Goal: Transaction & Acquisition: Purchase product/service

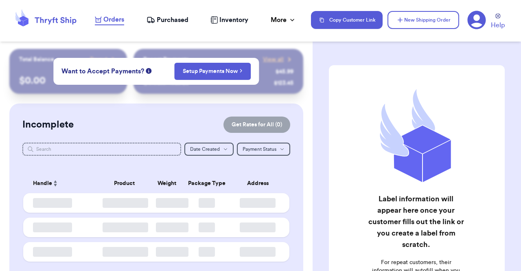
checkbox input "false"
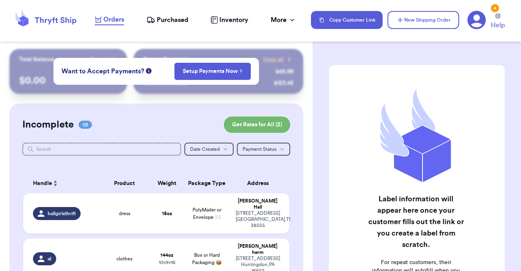
click at [301, 104] on div "Customer Link New Order Total Balance Payout $ 0.00 Recent Payments View all @ …" at bounding box center [156, 236] width 312 height 374
click at [170, 222] on td "18 oz" at bounding box center [167, 213] width 32 height 40
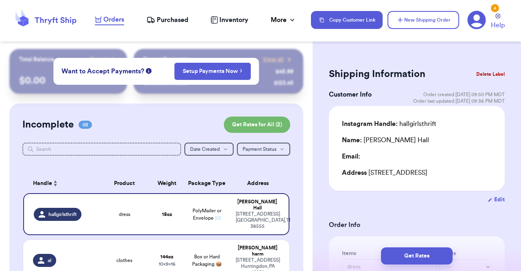
click at [519, 35] on header "Orders Purchased Inventory More Stats Completed Orders Payments Payouts Copy Cu…" at bounding box center [260, 20] width 521 height 41
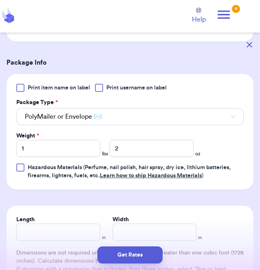
scroll to position [335, 0]
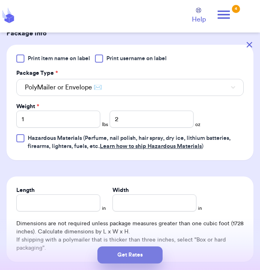
click at [124, 254] on button "Get Rates" at bounding box center [129, 255] width 65 height 17
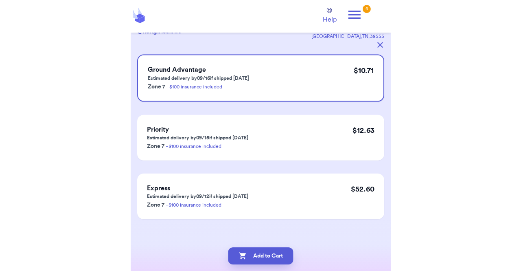
scroll to position [59, 0]
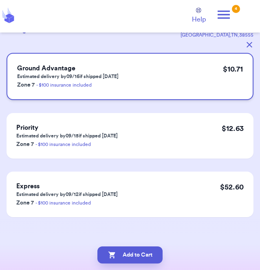
click at [162, 90] on div "Ground Advantage Estimated delivery by 09/16 if shipped [DATE] Zone 7 - $100 in…" at bounding box center [130, 76] width 247 height 47
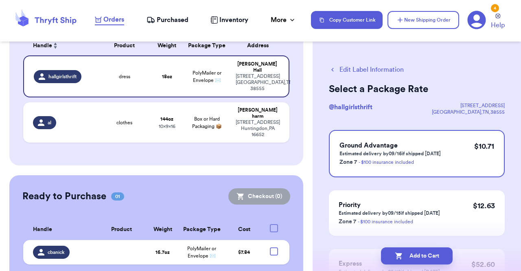
scroll to position [0, 0]
click at [339, 68] on button "Edit Label Information" at bounding box center [366, 70] width 75 height 10
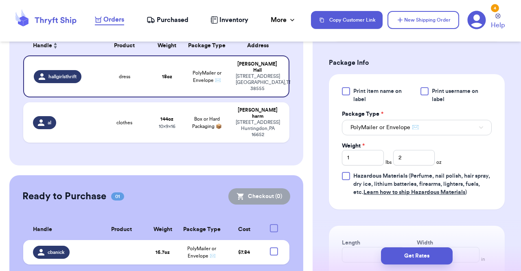
scroll to position [334, 0]
drag, startPoint x: 360, startPoint y: 165, endPoint x: 324, endPoint y: 172, distance: 36.5
click at [324, 172] on div "Shipping Information Delete Label Customer Info Order created: [DATE] 09:50 PM …" at bounding box center [416, 68] width 208 height 708
drag, startPoint x: 414, startPoint y: 165, endPoint x: 363, endPoint y: 172, distance: 51.7
click at [363, 164] on div "Weight * lbs 2 oz" at bounding box center [392, 153] width 100 height 24
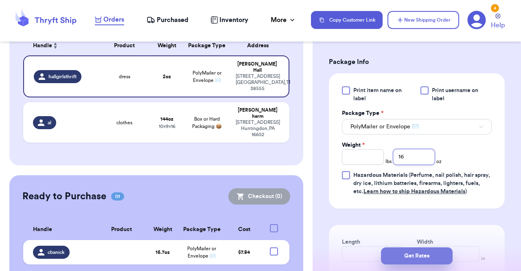
type input "16"
click at [403, 258] on button "Get Rates" at bounding box center [417, 255] width 72 height 17
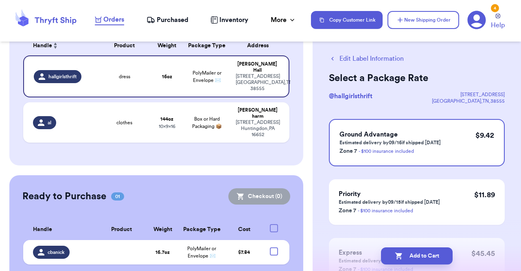
scroll to position [15, 0]
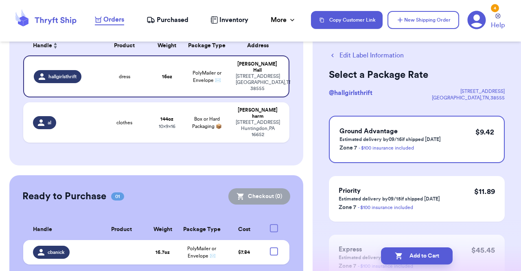
click at [389, 55] on button "Edit Label Information" at bounding box center [366, 55] width 75 height 10
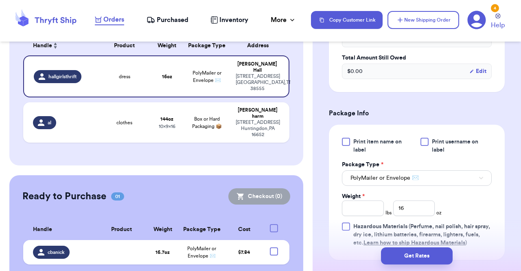
scroll to position [309, 0]
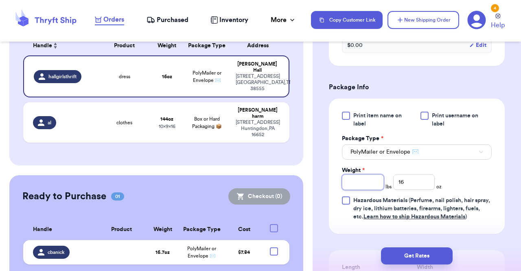
click at [362, 190] on input "Weight *" at bounding box center [363, 181] width 42 height 15
type input "1"
drag, startPoint x: 409, startPoint y: 187, endPoint x: 384, endPoint y: 195, distance: 26.6
click at [384, 190] on div "Weight * 1 lbs 16 oz" at bounding box center [392, 178] width 100 height 24
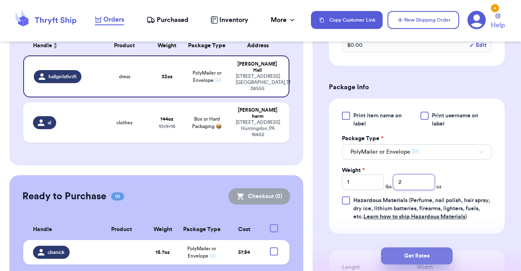
type input "2"
click at [405, 254] on button "Get Rates" at bounding box center [417, 255] width 72 height 17
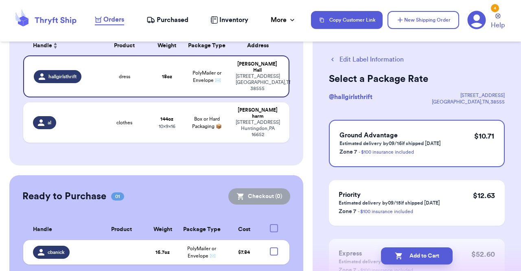
scroll to position [11, 0]
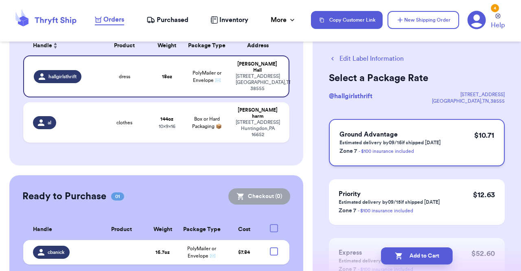
click at [421, 140] on p "Estimated delivery by 09/16 if shipped [DATE]" at bounding box center [389, 142] width 101 height 7
click at [422, 259] on button "Add to Cart" at bounding box center [417, 255] width 72 height 17
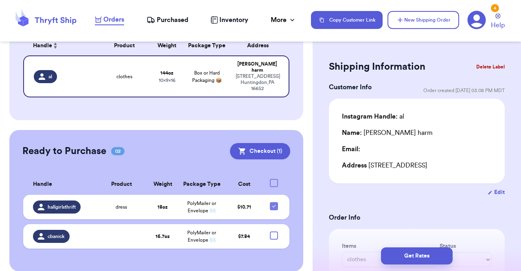
scroll to position [4, 0]
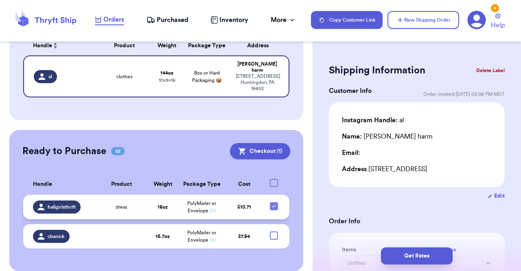
click at [143, 198] on td "dress" at bounding box center [122, 206] width 52 height 24
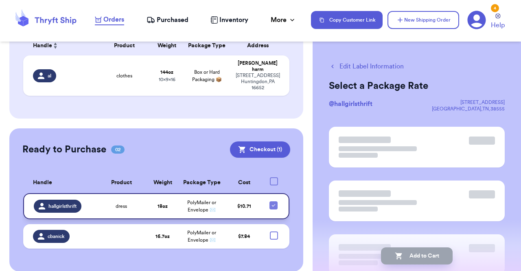
scroll to position [0, 0]
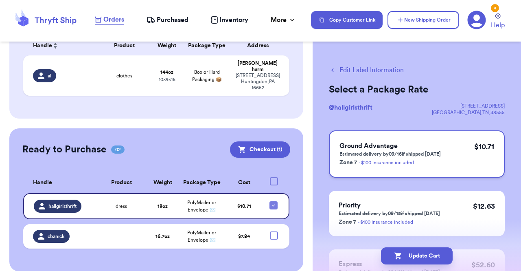
click at [407, 149] on h3 "Ground Advantage" at bounding box center [389, 146] width 101 height 10
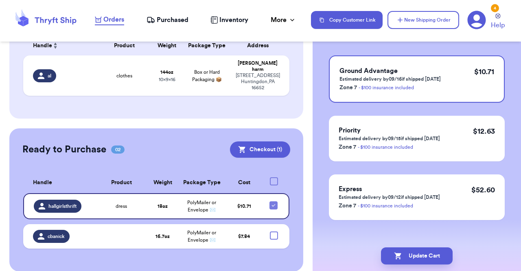
scroll to position [81, 0]
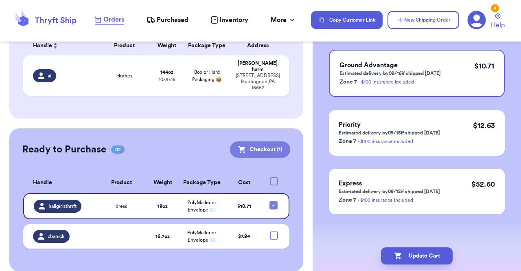
click at [251, 144] on button "Checkout ( 1 )" at bounding box center [260, 149] width 60 height 16
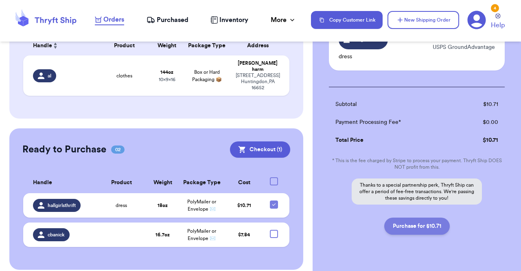
click at [416, 229] on button "Purchase for $10.71" at bounding box center [416, 225] width 65 height 17
checkbox input "false"
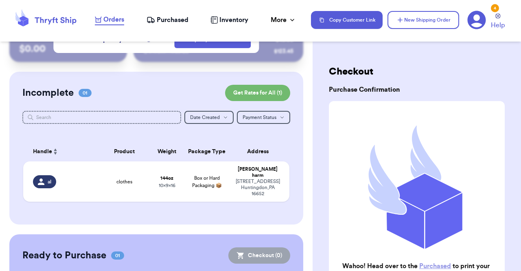
scroll to position [0, 0]
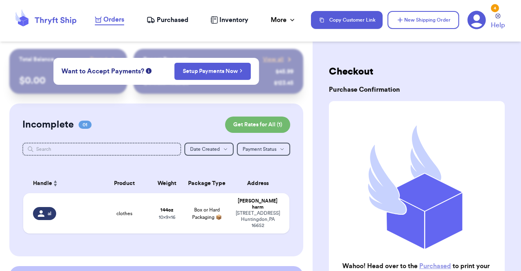
click at [167, 17] on span "Purchased" at bounding box center [173, 20] width 32 height 10
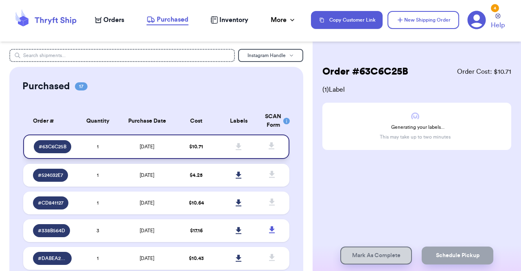
click at [175, 154] on td "$ 10.71" at bounding box center [196, 146] width 43 height 24
click at [236, 146] on icon at bounding box center [239, 146] width 6 height 7
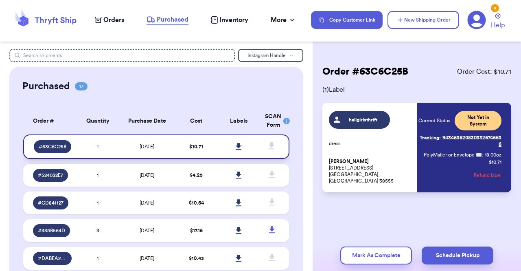
click at [236, 147] on icon at bounding box center [239, 146] width 6 height 7
click at [482, 128] on span "Not Yet in System" at bounding box center [477, 121] width 47 height 20
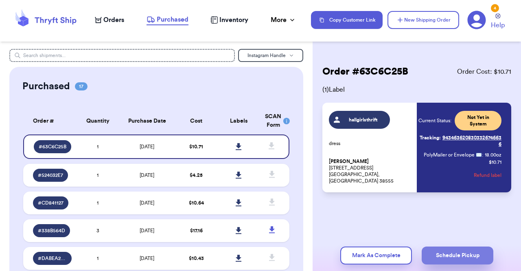
click at [443, 254] on button "Schedule Pickup" at bounding box center [457, 255] width 72 height 18
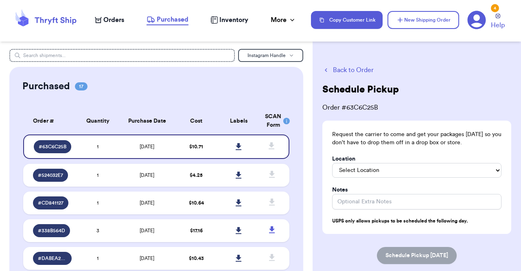
click at [344, 72] on button "Back to Order" at bounding box center [416, 70] width 189 height 10
